Goal: Check status

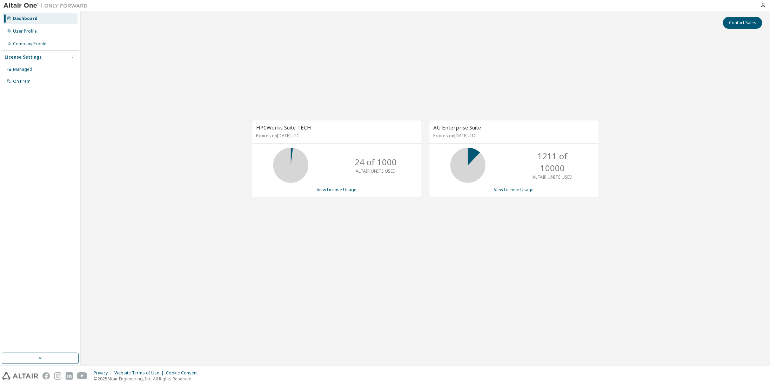
click at [472, 157] on icon at bounding box center [468, 166] width 18 height 18
click at [519, 187] on link "View License Usage" at bounding box center [515, 190] width 40 height 6
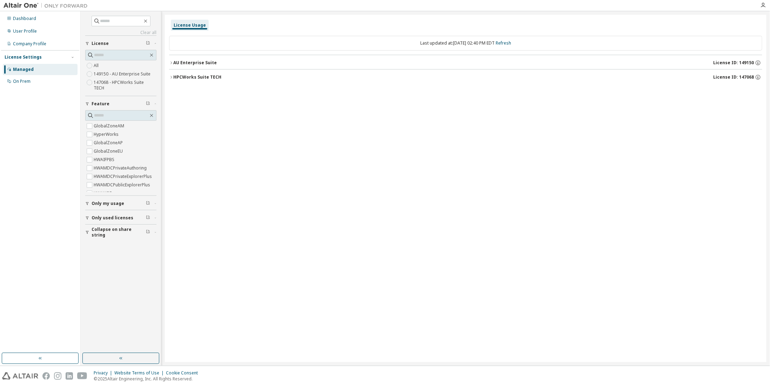
click at [191, 61] on div "AU Enterprise Suite" at bounding box center [195, 63] width 44 height 6
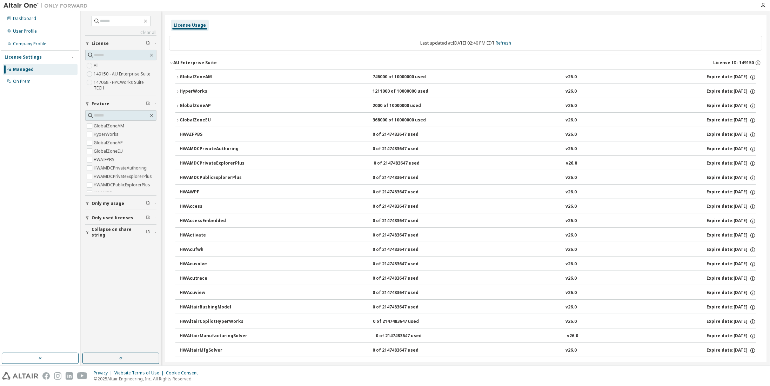
click at [198, 79] on div "GlobalZoneAM" at bounding box center [211, 77] width 63 height 6
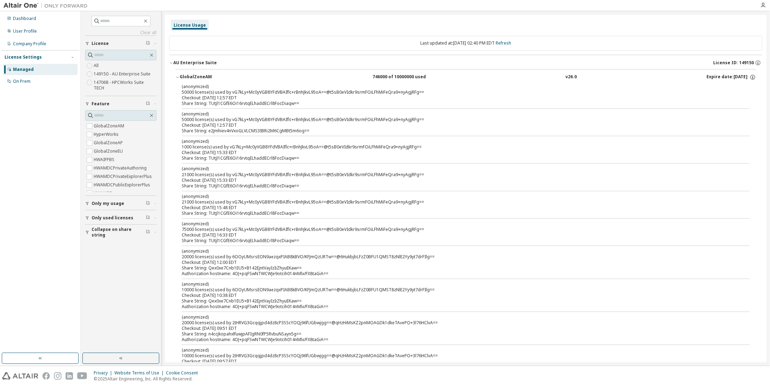
click at [205, 77] on div "GlobalZoneAM" at bounding box center [211, 77] width 63 height 6
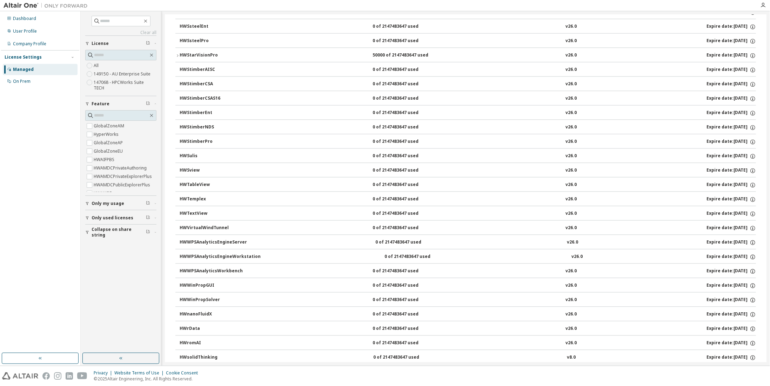
scroll to position [4518, 0]
